Goal: Information Seeking & Learning: Learn about a topic

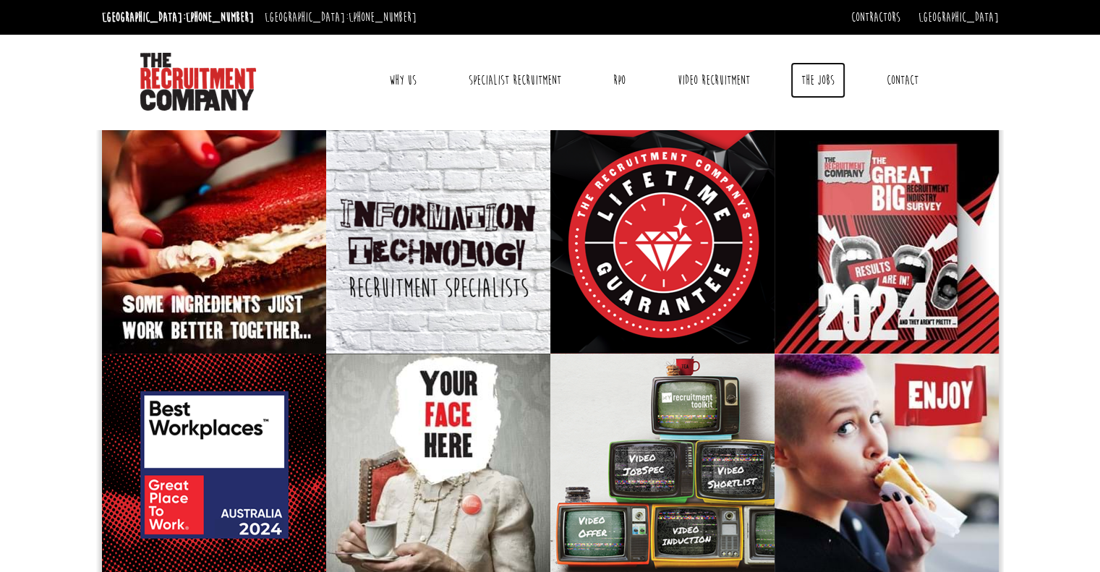
click at [804, 75] on link "The Jobs" at bounding box center [818, 80] width 55 height 36
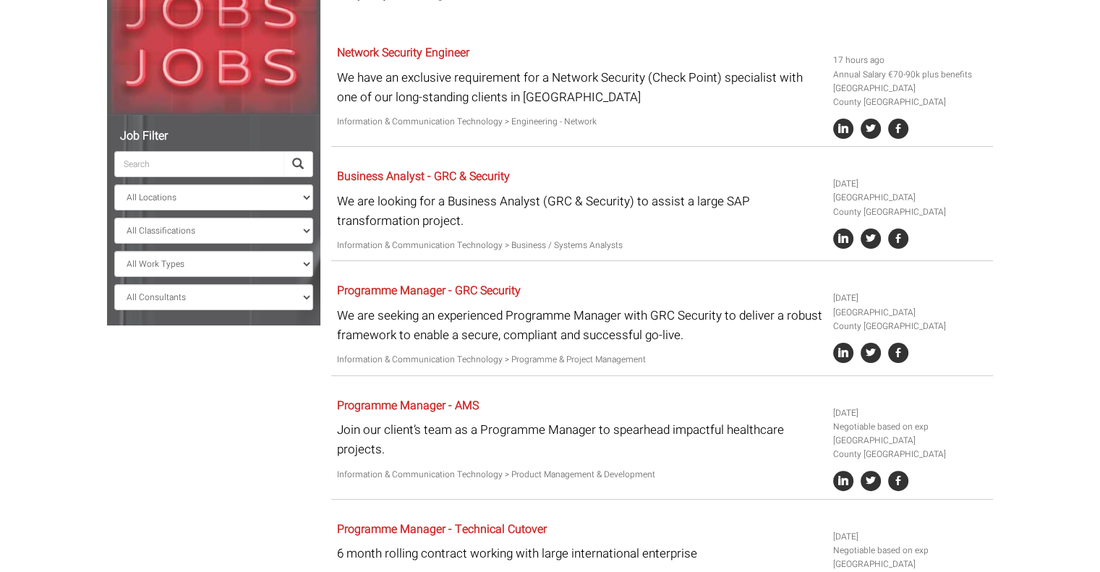
scroll to position [234, 0]
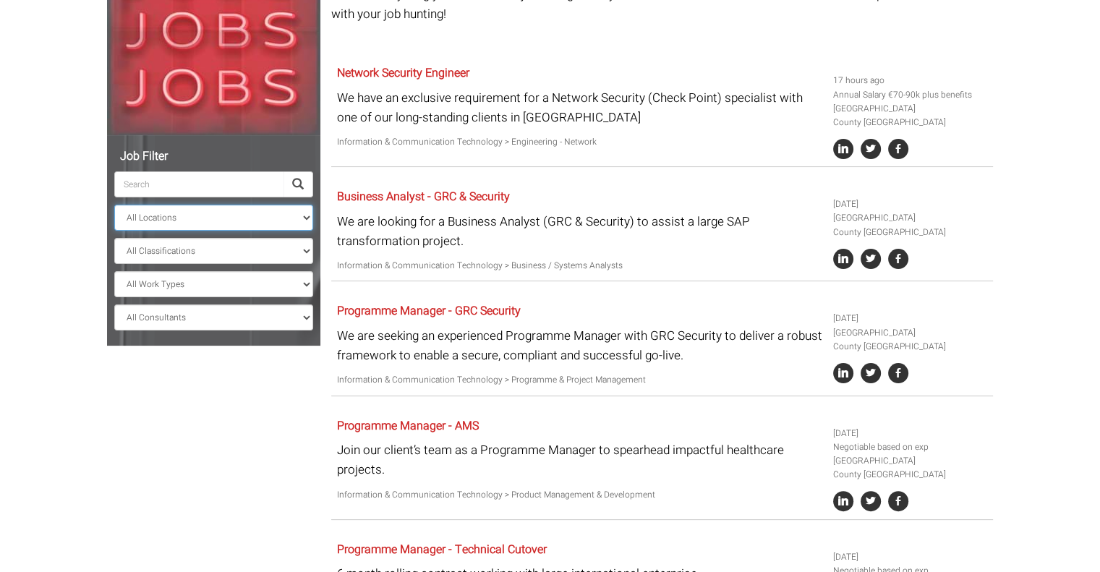
click at [197, 228] on select "All Locations [GEOGRAPHIC_DATA] [GEOGRAPHIC_DATA] [GEOGRAPHIC_DATA] [GEOGRAPHIC…" at bounding box center [213, 218] width 199 height 26
select select "[GEOGRAPHIC_DATA]"
click at [114, 205] on select "All Locations [GEOGRAPHIC_DATA] [GEOGRAPHIC_DATA] [GEOGRAPHIC_DATA] [GEOGRAPHIC…" at bounding box center [213, 218] width 199 height 26
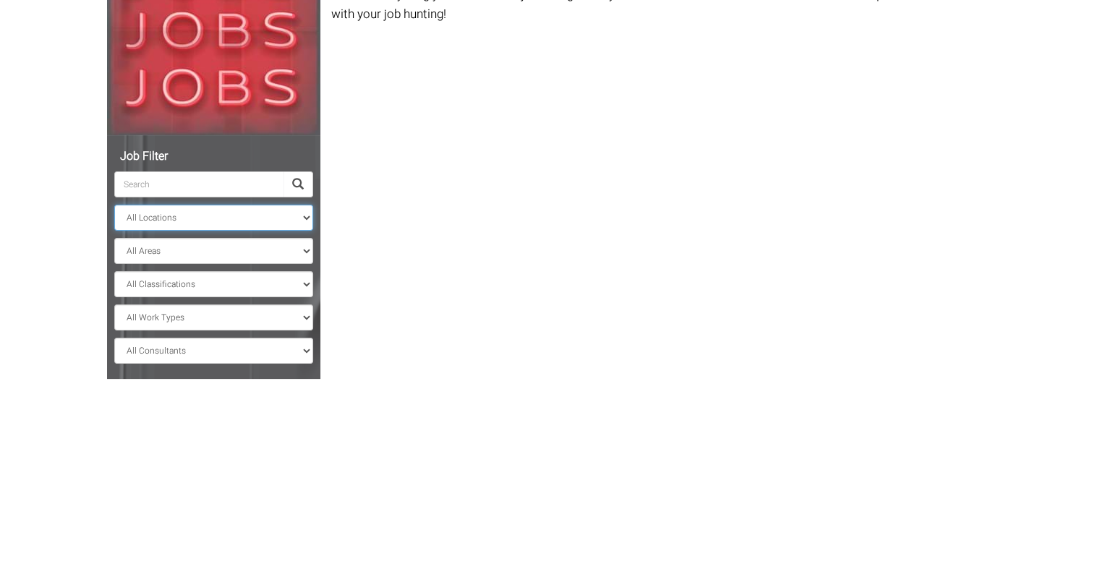
scroll to position [146, 0]
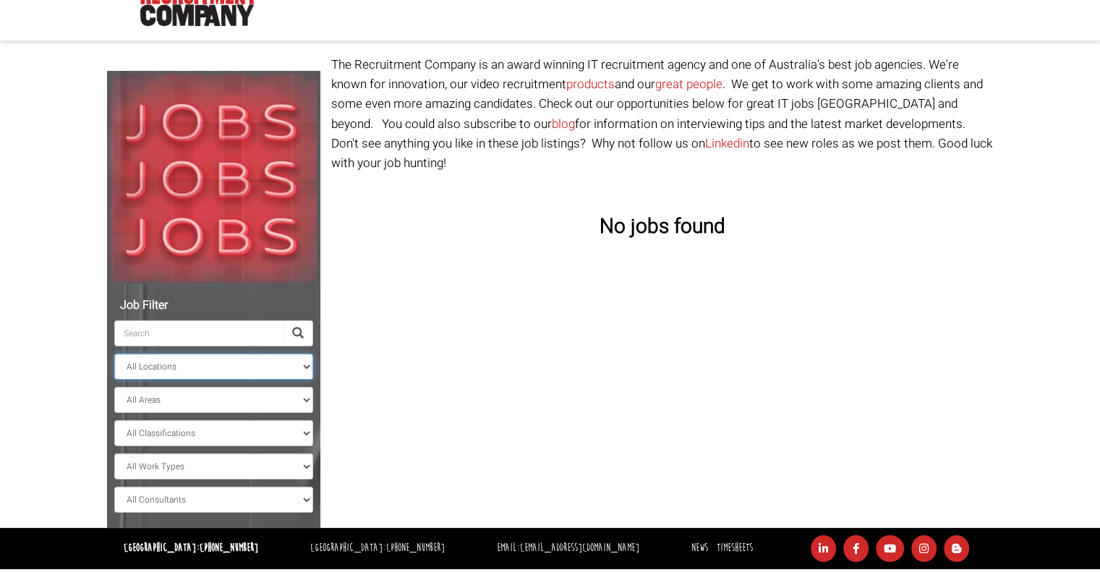
scroll to position [85, 0]
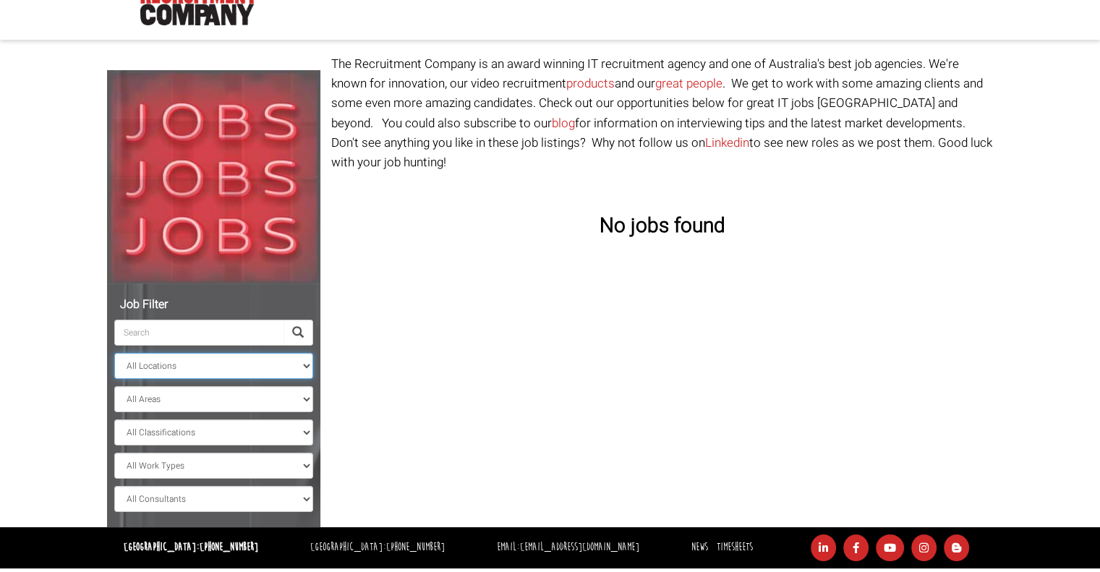
click at [245, 368] on select "All Locations [GEOGRAPHIC_DATA] [GEOGRAPHIC_DATA] [GEOGRAPHIC_DATA] [GEOGRAPHIC…" at bounding box center [213, 366] width 199 height 26
select select
click at [114, 353] on select "All Locations [GEOGRAPHIC_DATA] [GEOGRAPHIC_DATA] [GEOGRAPHIC_DATA] [GEOGRAPHIC…" at bounding box center [213, 366] width 199 height 26
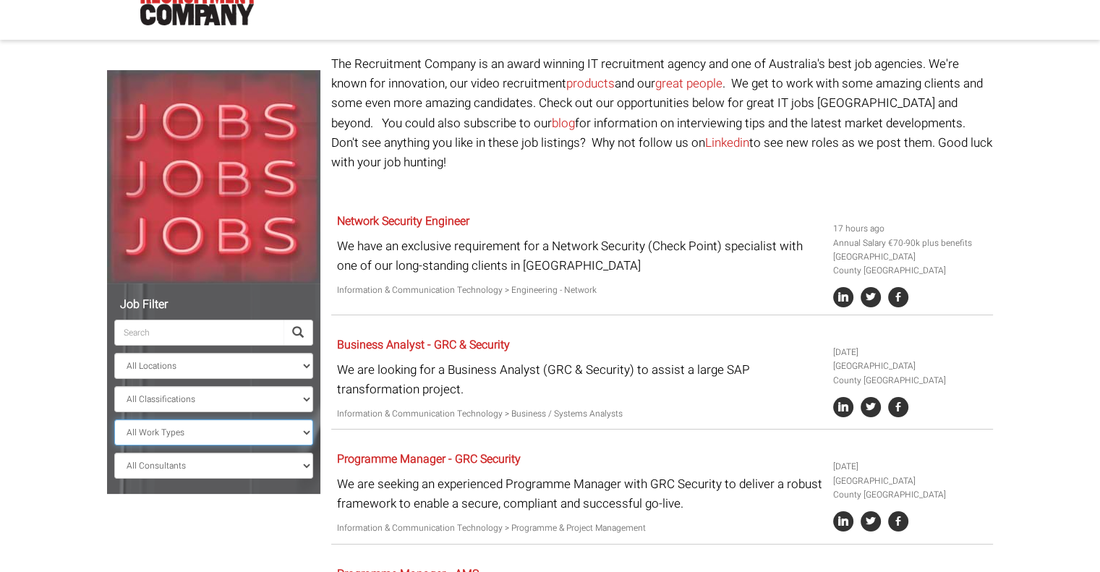
click at [221, 430] on select "All Work Types Full Time Part Time Casual Contract / Temp" at bounding box center [213, 433] width 199 height 26
click at [220, 462] on select "All Consultants [PERSON_NAME] - Infrastructure, Cloud & DevOps, Contract [PERSO…" at bounding box center [213, 466] width 199 height 26
select select "[PERSON_NAME] [PERSON_NAME]"
click at [114, 453] on select "All Consultants [PERSON_NAME] - Infrastructure, Cloud & DevOps, Contract [PERSO…" at bounding box center [213, 466] width 199 height 26
